Goal: Task Accomplishment & Management: Use online tool/utility

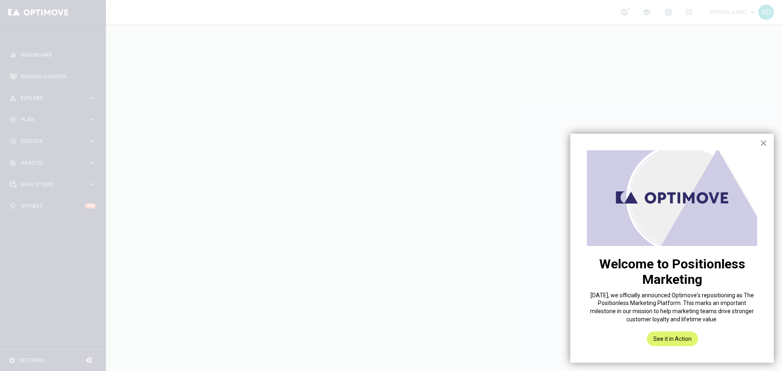
click at [763, 142] on button "×" at bounding box center [763, 142] width 8 height 13
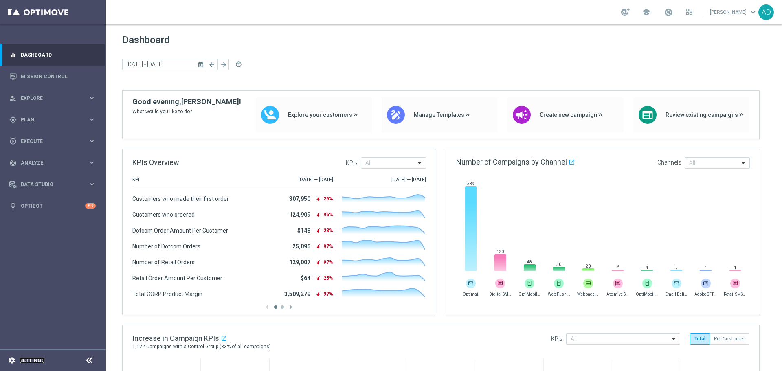
click at [36, 359] on link "Settings" at bounding box center [32, 360] width 25 height 5
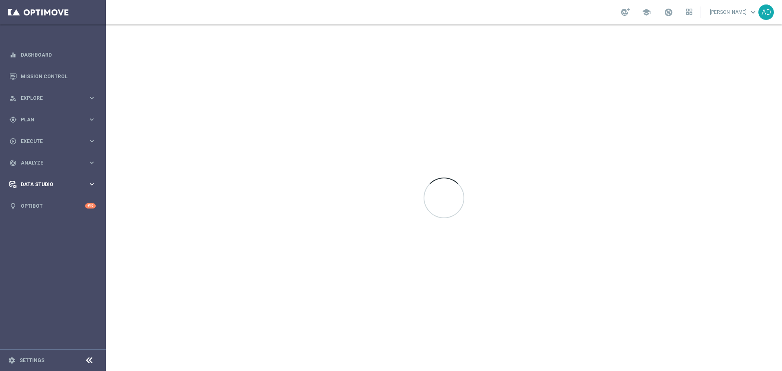
click at [39, 183] on span "Data Studio" at bounding box center [54, 184] width 67 height 5
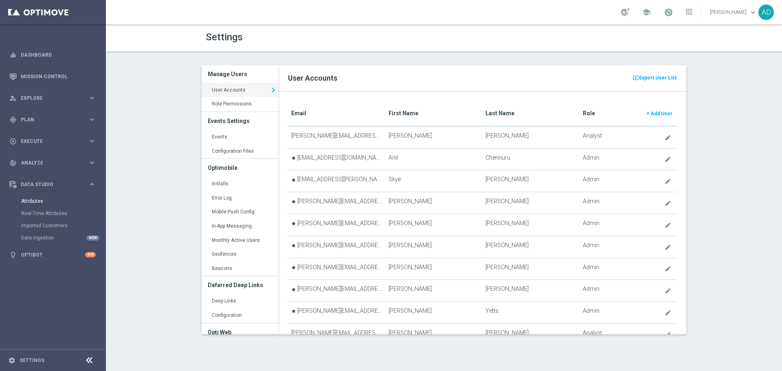
click at [38, 200] on link "Attributes" at bounding box center [52, 201] width 63 height 7
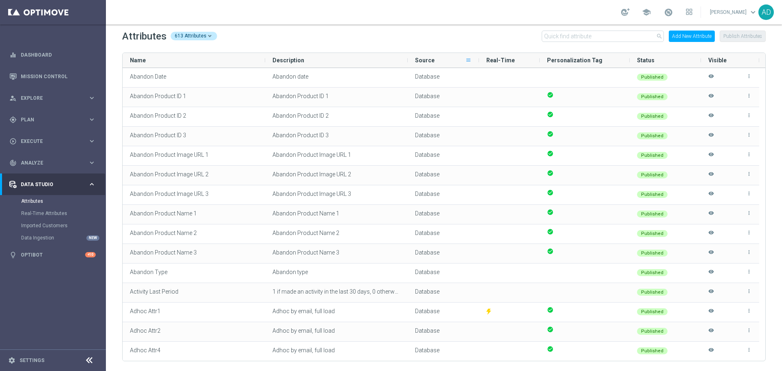
click at [469, 60] on span at bounding box center [468, 60] width 7 height 7
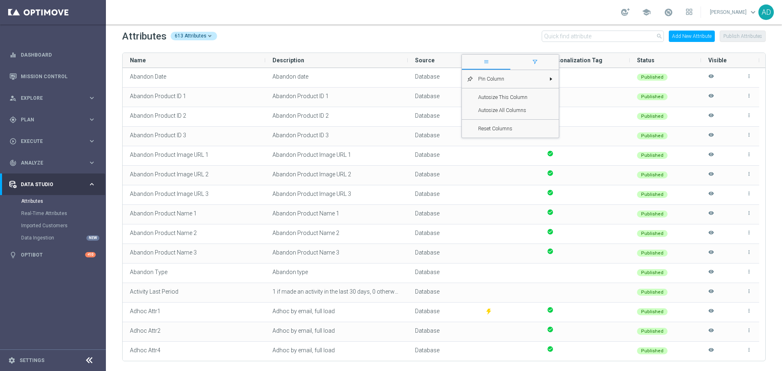
click at [545, 59] on span "filter" at bounding box center [534, 62] width 48 height 15
click at [512, 77] on p "Supported by realtime" at bounding box center [499, 78] width 51 height 7
click at [471, 77] on input "Supported by realtime" at bounding box center [468, 79] width 5 height 10
checkbox input "false"
click at [498, 93] on p "Supported by API" at bounding box center [494, 95] width 40 height 7
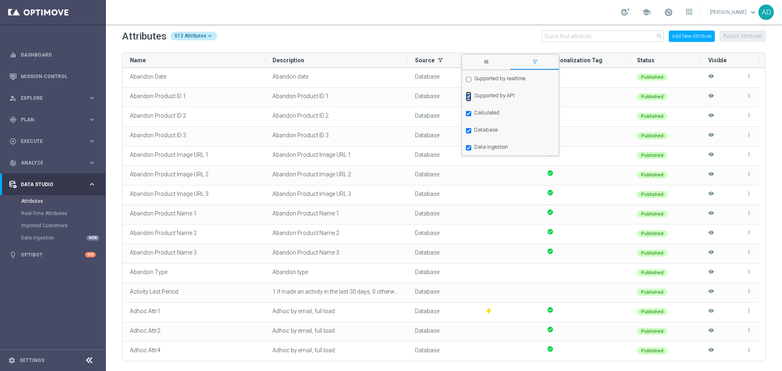
click at [471, 93] on input "Supported by API" at bounding box center [468, 97] width 5 height 10
checkbox input "false"
click at [488, 129] on p "Database" at bounding box center [486, 129] width 24 height 7
click at [471, 129] on input "Database" at bounding box center [468, 131] width 5 height 10
checkbox input "false"
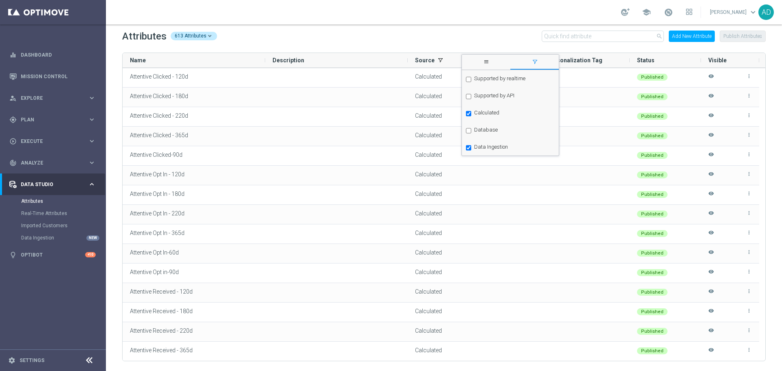
click at [486, 147] on p "Data Ingestion" at bounding box center [491, 146] width 34 height 7
click at [471, 147] on input "Data Ingestion" at bounding box center [468, 148] width 5 height 10
checkbox input "false"
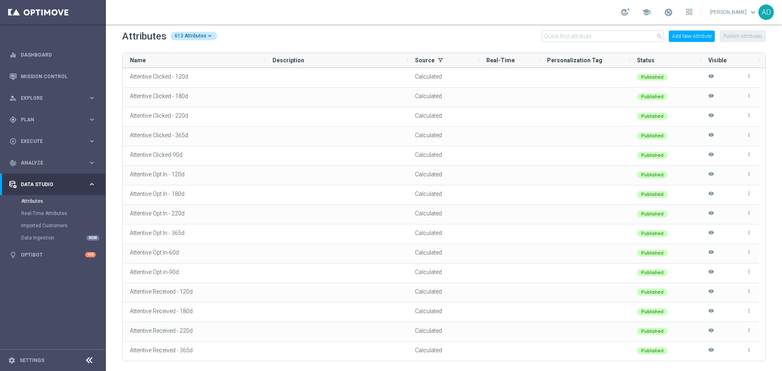
click at [405, 35] on div "Attributes 613 Attributes search Add New Attribute Publish Attributes" at bounding box center [443, 36] width 643 height 13
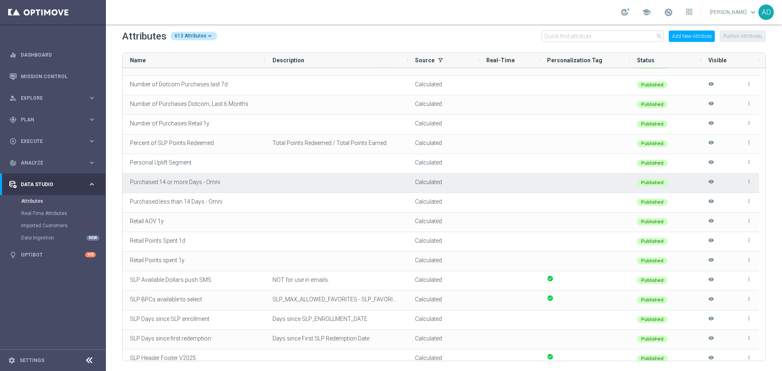
scroll to position [687, 0]
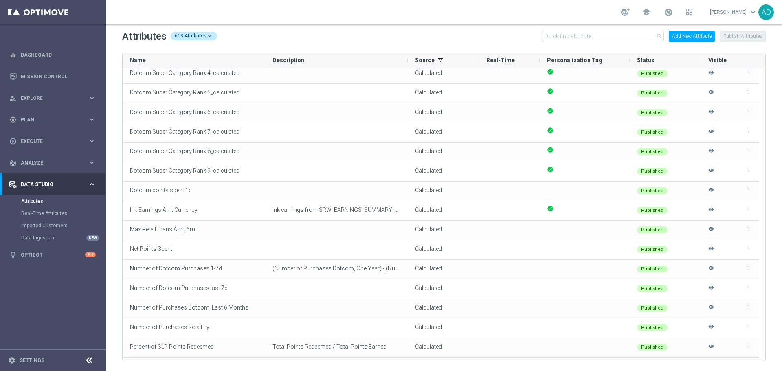
click at [687, 38] on button "Add New Attribute" at bounding box center [691, 36] width 46 height 11
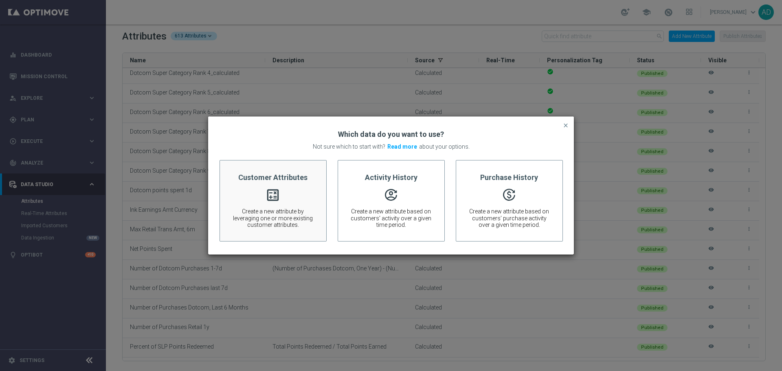
click at [270, 214] on span "Create a new attribute by leveraging one or more existing customer attributes." at bounding box center [273, 218] width 82 height 20
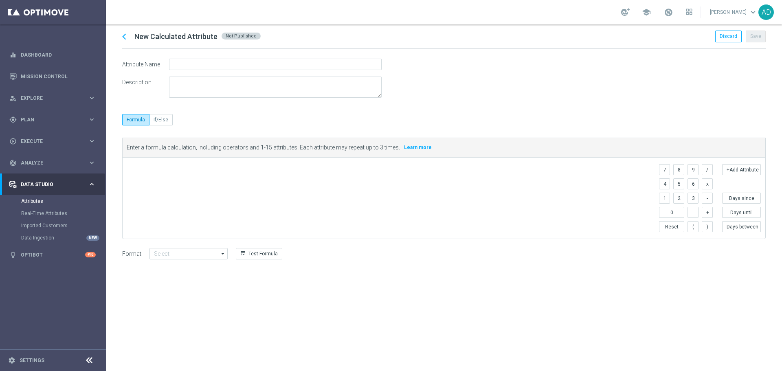
click at [181, 171] on span at bounding box center [388, 168] width 519 height 10
click at [212, 184] on div "​" at bounding box center [387, 198] width 528 height 81
click at [730, 166] on button "+Add Attribute" at bounding box center [741, 169] width 39 height 11
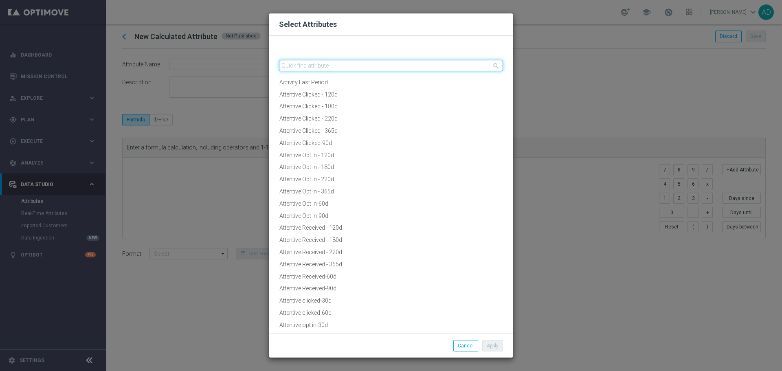
click at [339, 68] on input "text" at bounding box center [391, 65] width 224 height 11
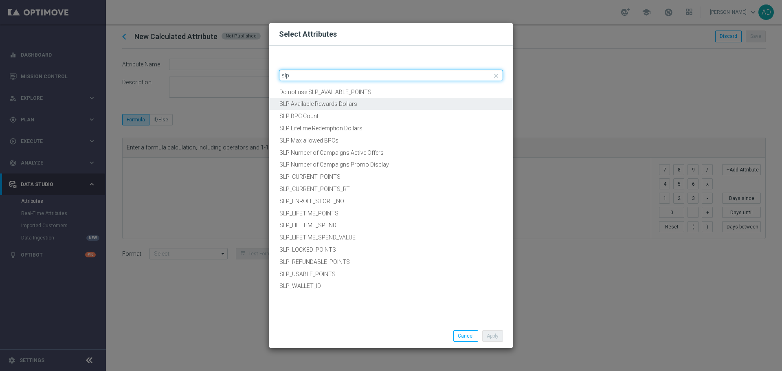
type input "slp"
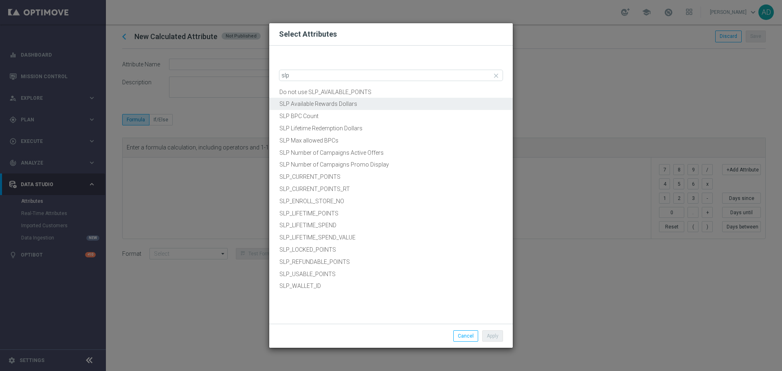
click at [363, 108] on button "SLP Available Rewards Dollars" at bounding box center [390, 104] width 243 height 13
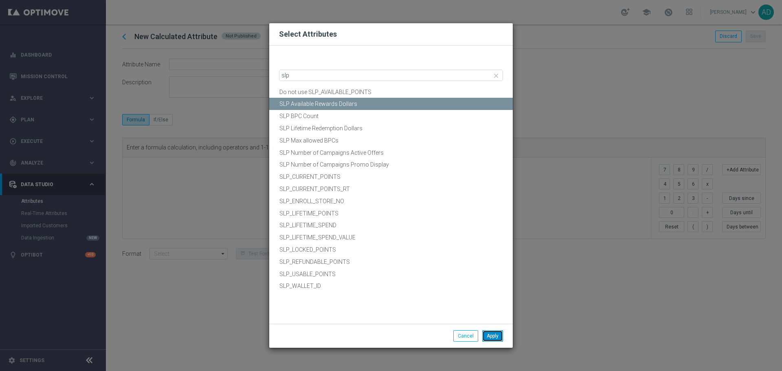
click at [490, 339] on button "Apply" at bounding box center [492, 335] width 21 height 11
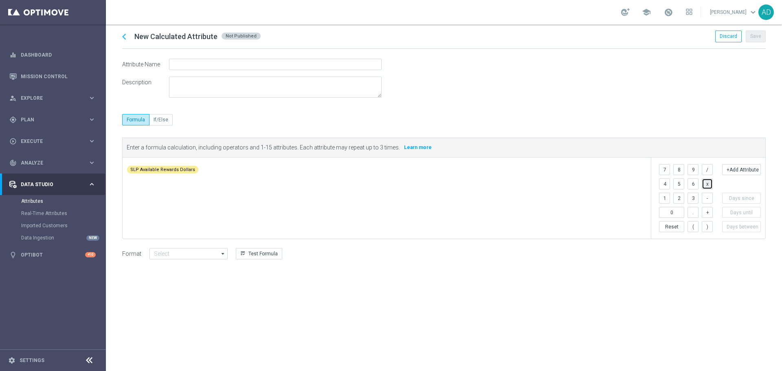
click at [707, 186] on button "x" at bounding box center [706, 183] width 11 height 11
click at [124, 35] on icon "chevron_left" at bounding box center [124, 37] width 12 height 12
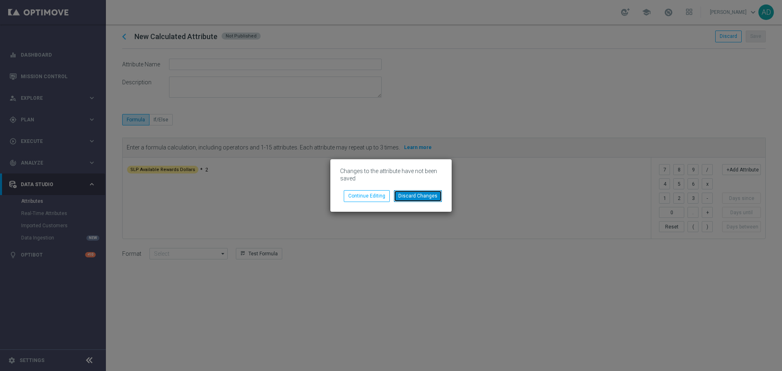
click at [415, 198] on button "Discard Changes" at bounding box center [418, 195] width 48 height 11
